Goal: Task Accomplishment & Management: Manage account settings

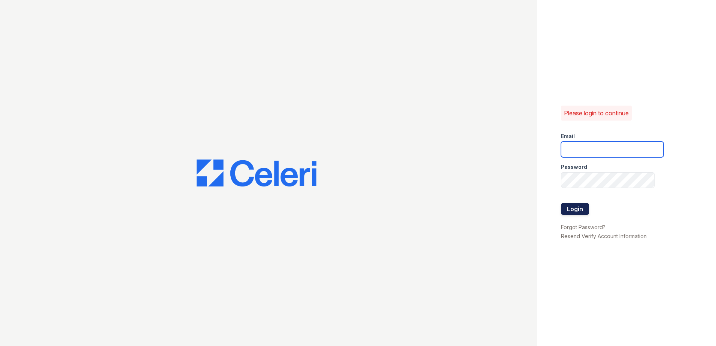
type input "[EMAIL_ADDRESS][DOMAIN_NAME]"
click at [579, 210] on button "Login" at bounding box center [575, 209] width 28 height 12
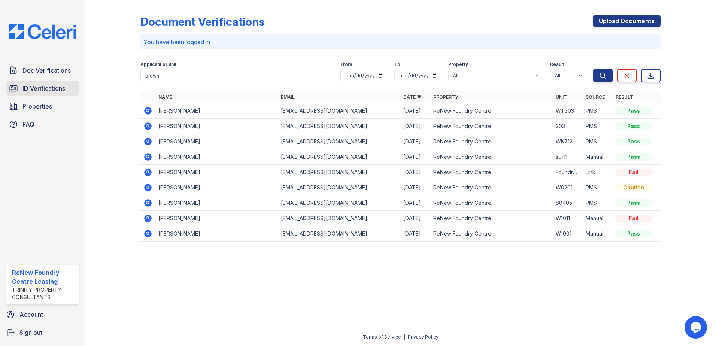
click at [42, 88] on span "ID Verifications" at bounding box center [43, 88] width 43 height 9
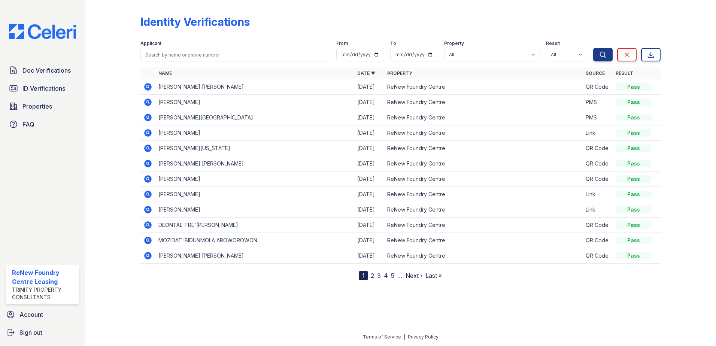
click at [297, 22] on div "Identity Verifications" at bounding box center [400, 24] width 520 height 19
